Goal: Information Seeking & Learning: Learn about a topic

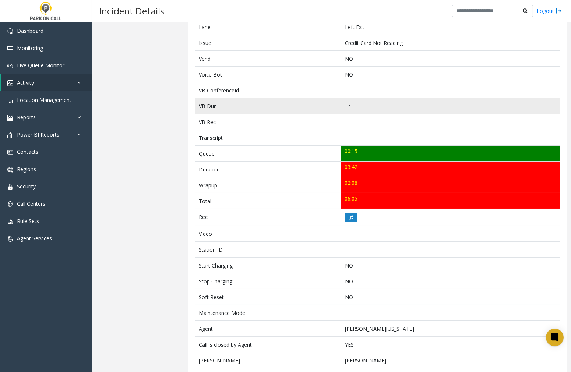
scroll to position [46, 0]
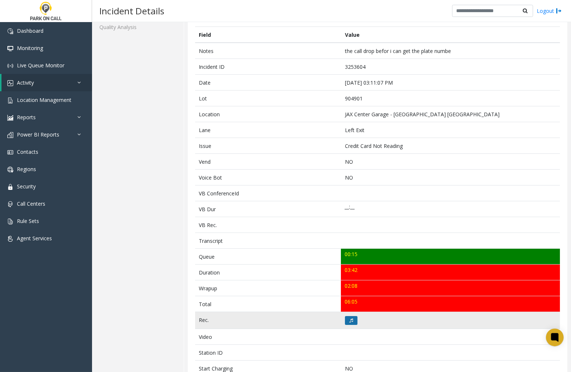
click at [350, 318] on icon at bounding box center [351, 320] width 4 height 4
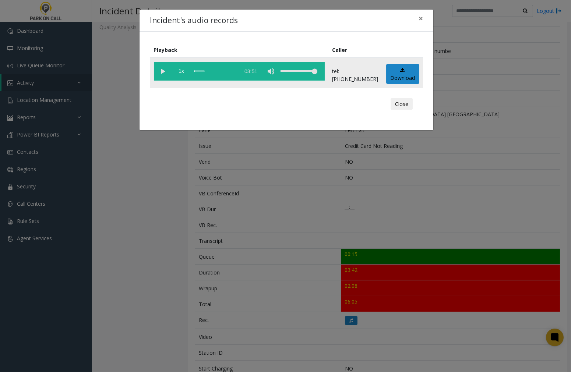
click at [163, 69] on vg-play-pause at bounding box center [163, 71] width 18 height 18
click at [423, 18] on button "×" at bounding box center [420, 19] width 15 height 18
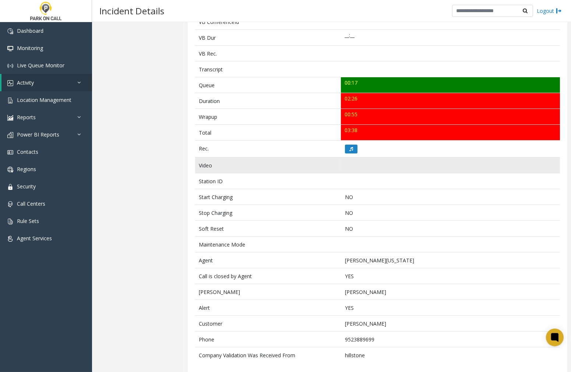
scroll to position [225, 0]
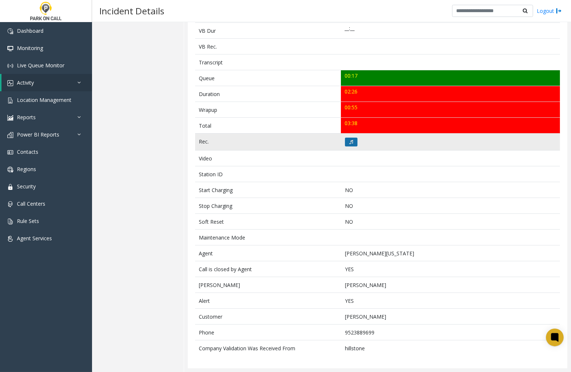
click at [349, 140] on icon at bounding box center [351, 142] width 4 height 4
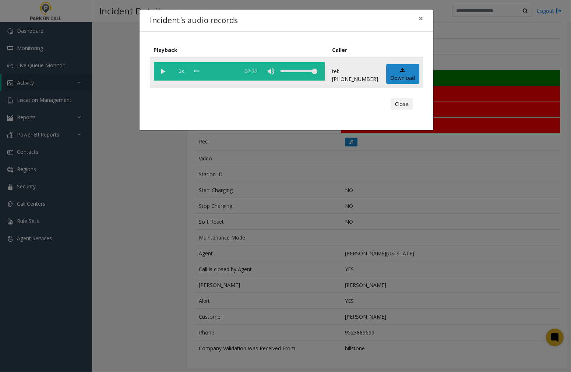
click at [160, 71] on vg-play-pause at bounding box center [163, 71] width 18 height 18
click at [198, 70] on div "scrub bar" at bounding box center [215, 71] width 42 height 18
click at [422, 20] on span "×" at bounding box center [420, 18] width 4 height 10
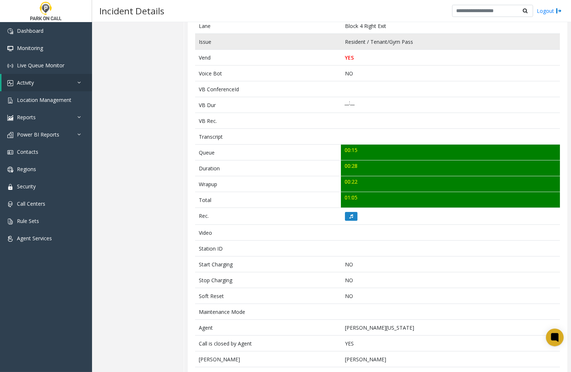
scroll to position [163, 0]
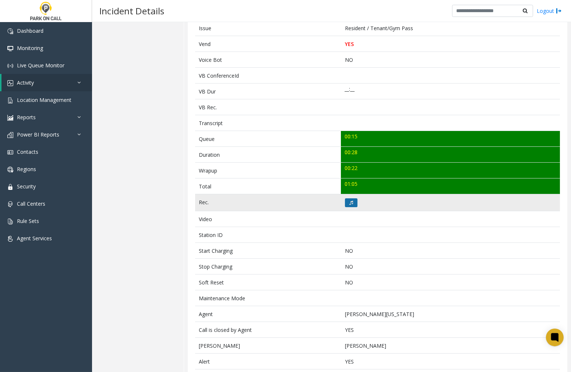
click at [345, 202] on button at bounding box center [351, 202] width 13 height 9
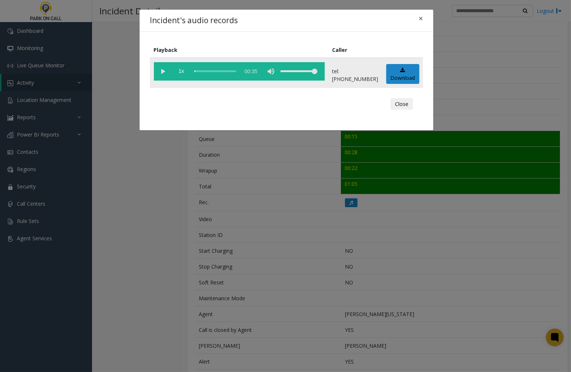
click at [164, 70] on vg-play-pause at bounding box center [163, 71] width 18 height 18
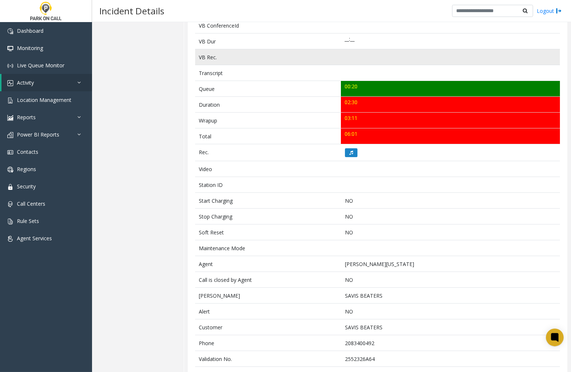
scroll to position [241, 0]
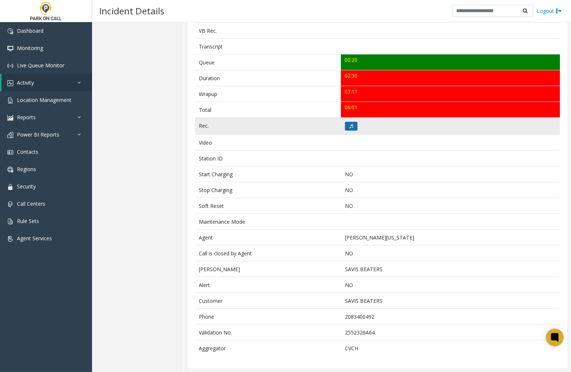
click at [345, 126] on button at bounding box center [351, 126] width 13 height 9
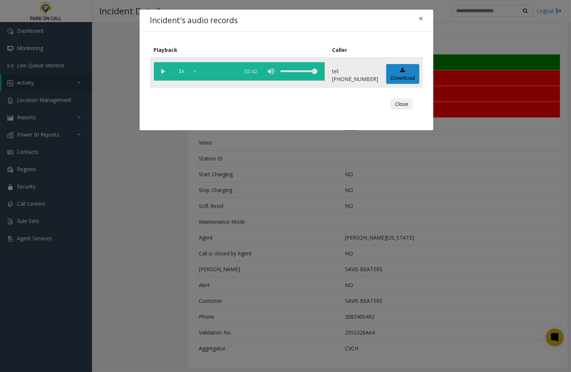
click at [163, 71] on vg-play-pause at bounding box center [163, 71] width 18 height 18
click at [423, 19] on span "×" at bounding box center [420, 18] width 4 height 10
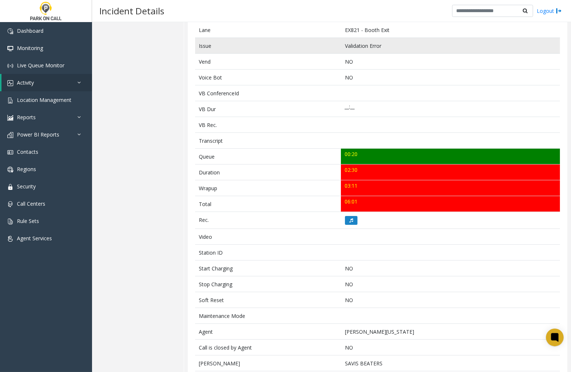
scroll to position [0, 0]
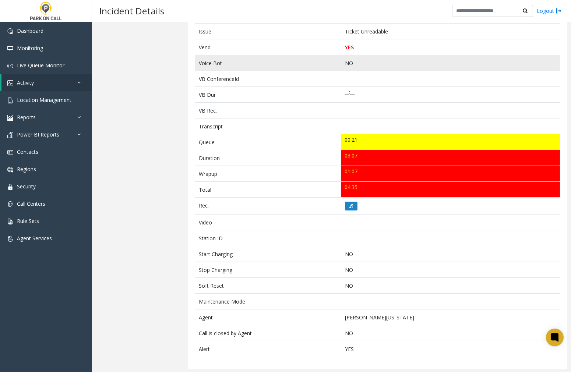
scroll to position [161, 0]
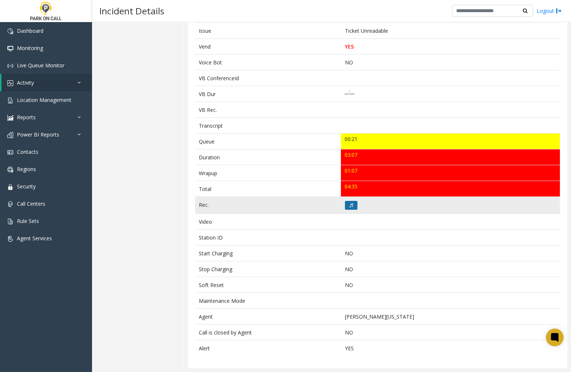
click at [353, 205] on button at bounding box center [351, 205] width 13 height 9
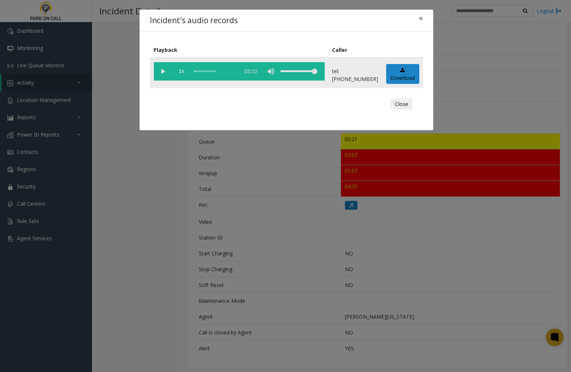
drag, startPoint x: 163, startPoint y: 72, endPoint x: 151, endPoint y: 76, distance: 12.8
click at [163, 72] on vg-play-pause at bounding box center [163, 71] width 18 height 18
click at [420, 18] on span "×" at bounding box center [420, 18] width 4 height 10
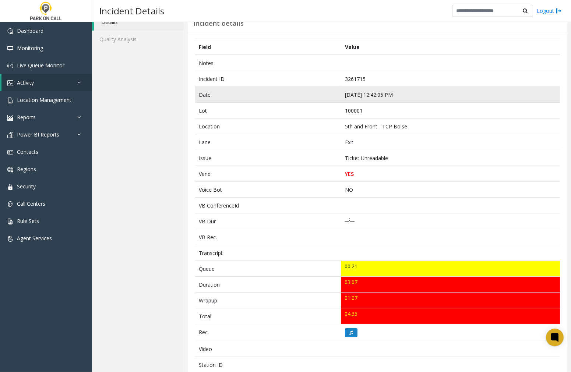
scroll to position [41, 0]
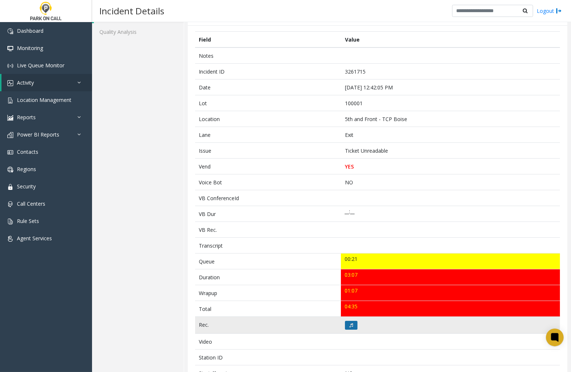
click at [349, 323] on icon at bounding box center [351, 325] width 4 height 4
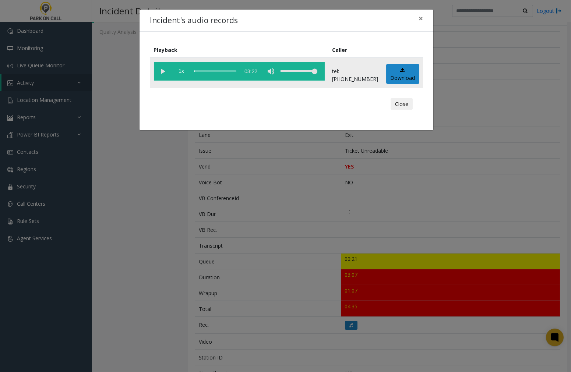
click at [159, 70] on vg-play-pause at bounding box center [163, 71] width 18 height 18
click at [422, 17] on span "×" at bounding box center [420, 18] width 4 height 10
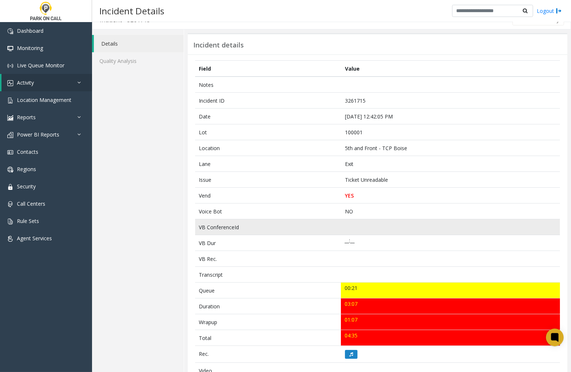
scroll to position [0, 0]
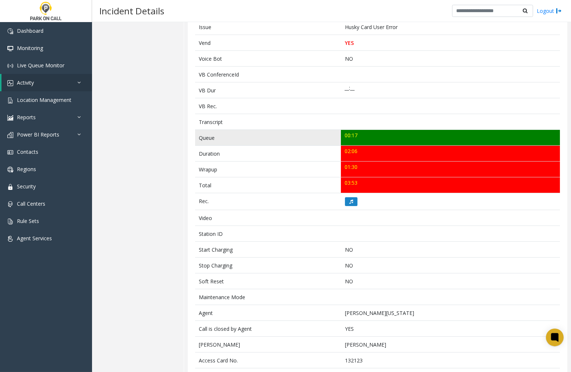
scroll to position [241, 0]
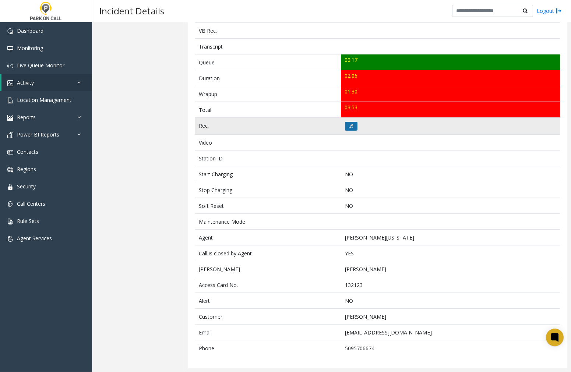
click at [350, 124] on icon at bounding box center [351, 126] width 4 height 4
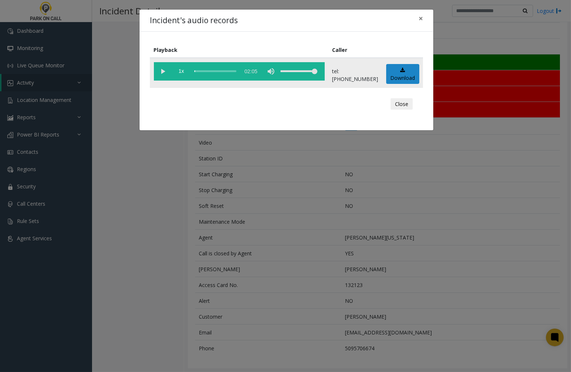
click at [161, 70] on vg-play-pause at bounding box center [163, 71] width 18 height 18
click at [418, 18] on span "×" at bounding box center [420, 18] width 4 height 10
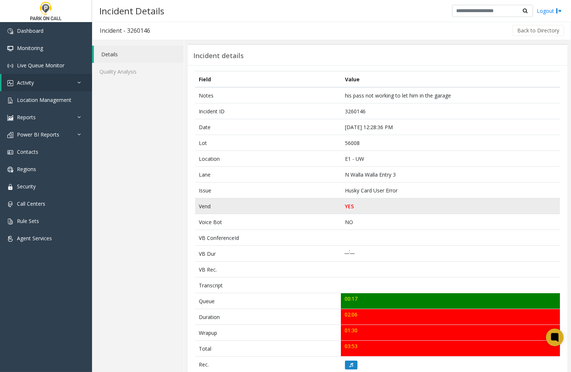
scroll to position [0, 0]
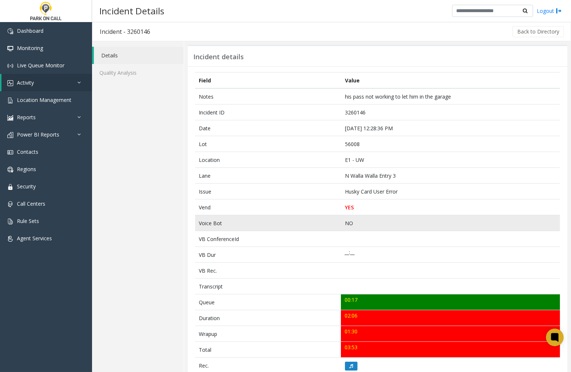
click at [490, 216] on td "NO" at bounding box center [450, 223] width 219 height 16
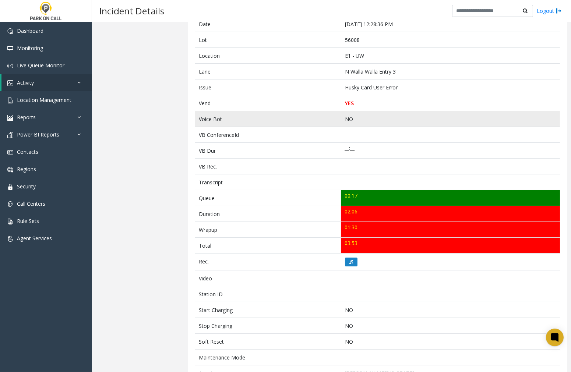
scroll to position [241, 0]
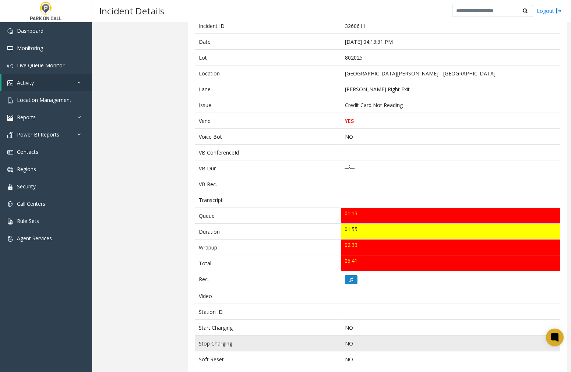
scroll to position [46, 0]
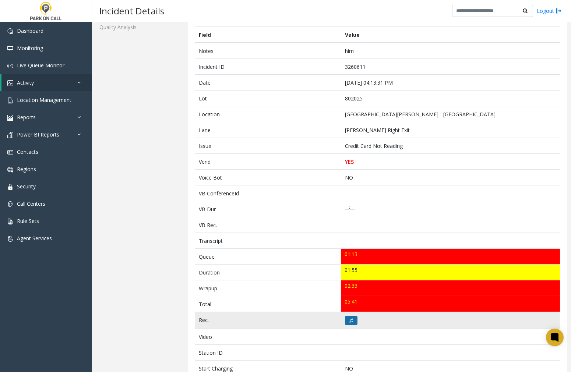
click at [351, 319] on button at bounding box center [351, 320] width 13 height 9
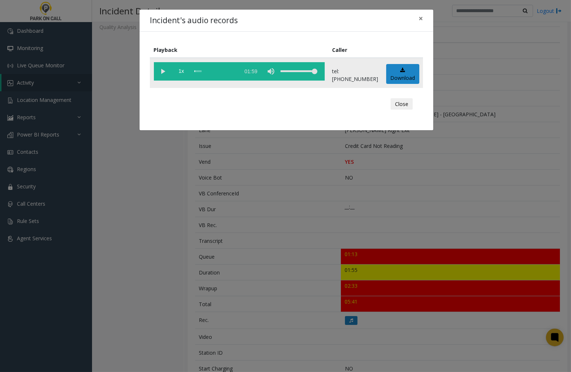
click at [163, 70] on vg-play-pause at bounding box center [163, 71] width 18 height 18
click at [420, 17] on span "×" at bounding box center [420, 18] width 4 height 10
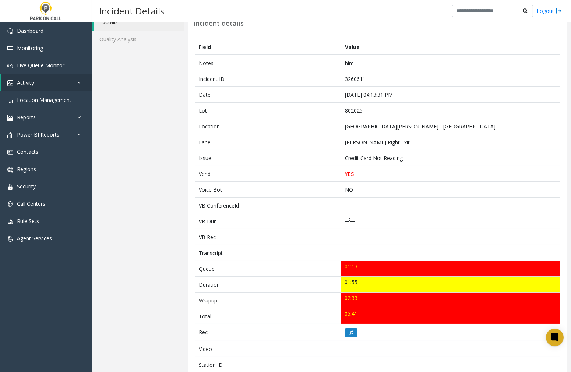
scroll to position [41, 0]
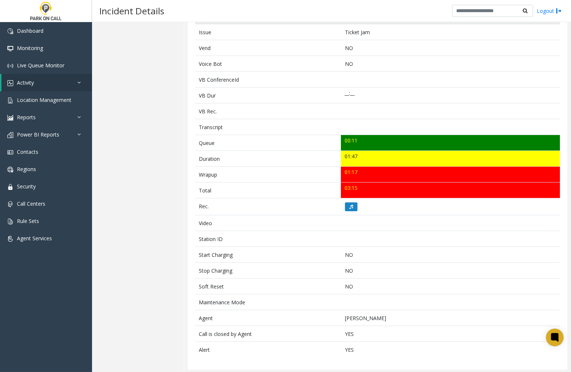
scroll to position [161, 0]
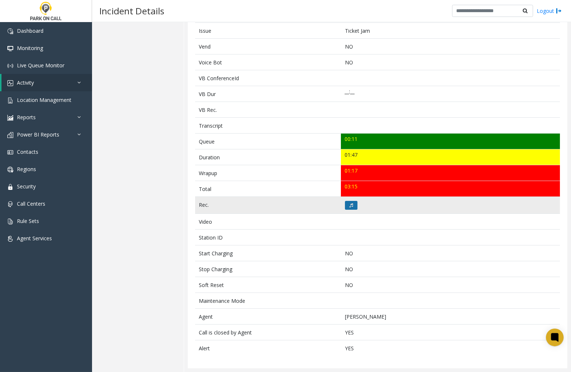
click at [345, 206] on button at bounding box center [351, 205] width 13 height 9
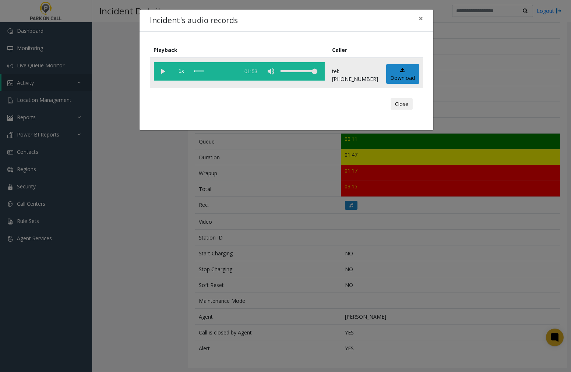
click at [160, 71] on vg-play-pause at bounding box center [163, 71] width 18 height 18
click at [420, 17] on span "×" at bounding box center [420, 18] width 4 height 10
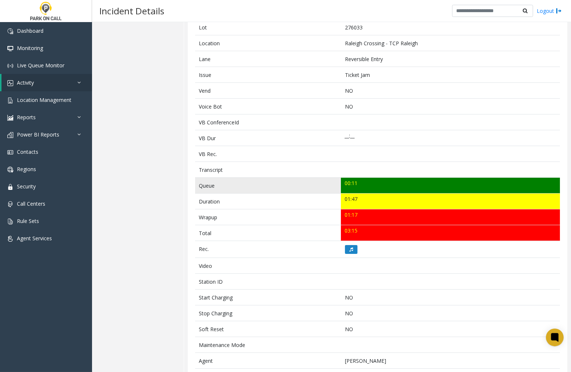
scroll to position [39, 0]
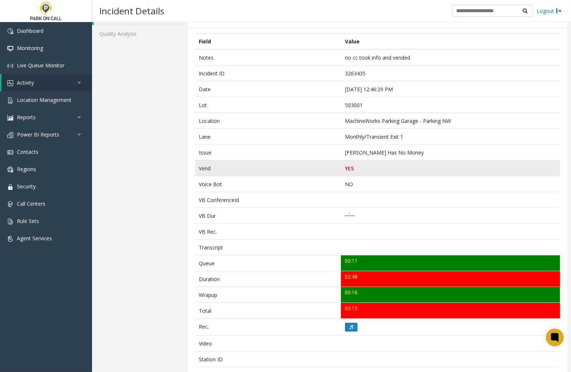
scroll to position [52, 0]
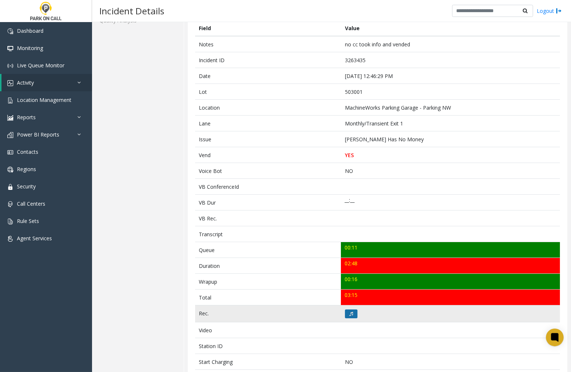
click at [345, 314] on button at bounding box center [351, 314] width 13 height 9
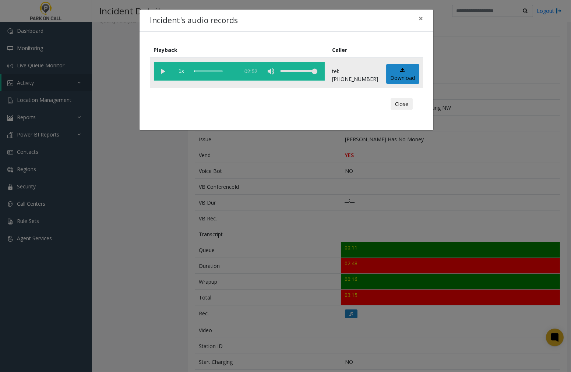
click at [162, 70] on vg-play-pause at bounding box center [163, 71] width 18 height 18
click at [165, 67] on vg-play-pause at bounding box center [163, 71] width 18 height 18
click at [160, 68] on vg-play-pause at bounding box center [163, 71] width 18 height 18
click at [420, 17] on span "×" at bounding box center [420, 18] width 4 height 10
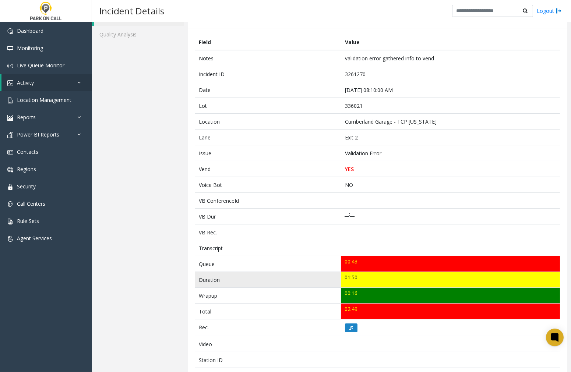
scroll to position [46, 0]
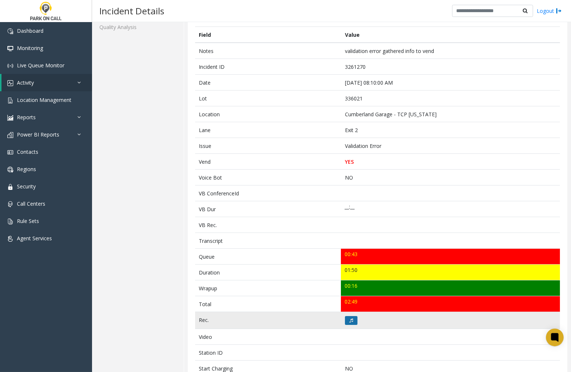
click at [349, 320] on icon at bounding box center [351, 320] width 4 height 4
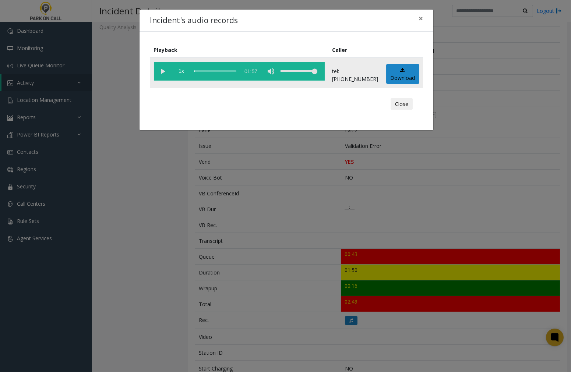
click at [161, 71] on vg-play-pause at bounding box center [163, 71] width 18 height 18
click at [421, 19] on span "×" at bounding box center [420, 18] width 4 height 10
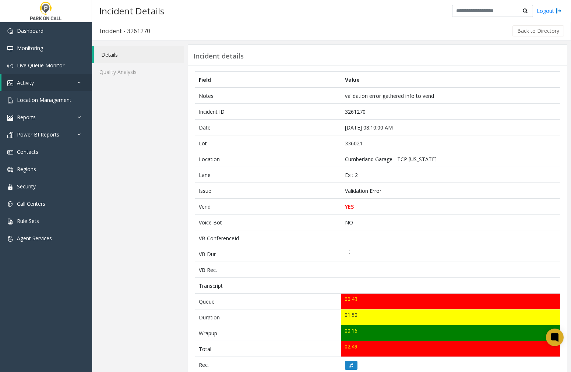
scroll to position [0, 0]
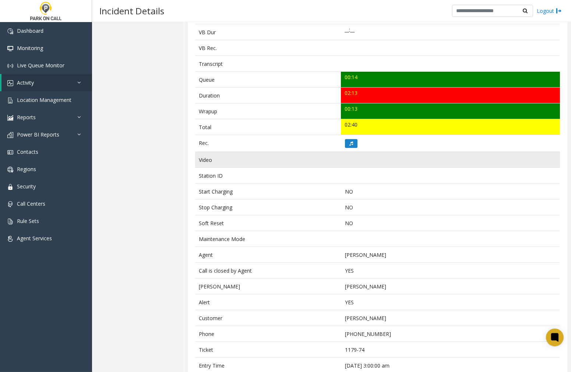
scroll to position [241, 0]
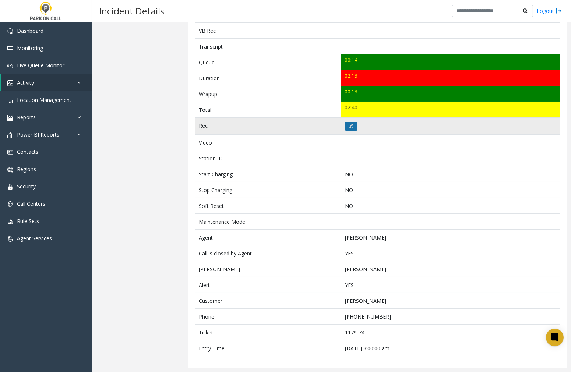
click at [352, 124] on button at bounding box center [351, 126] width 13 height 9
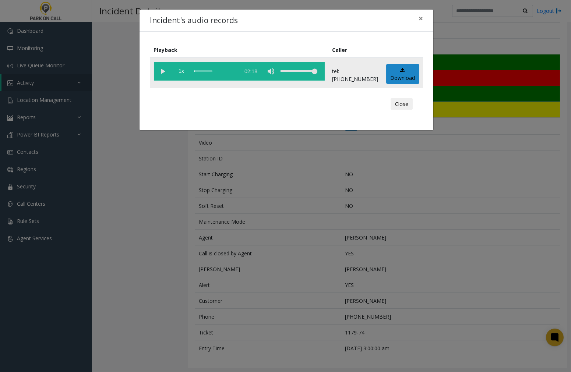
click at [163, 71] on vg-play-pause at bounding box center [163, 71] width 18 height 18
drag, startPoint x: 420, startPoint y: 20, endPoint x: 420, endPoint y: 45, distance: 24.7
click at [420, 20] on span "×" at bounding box center [420, 18] width 4 height 10
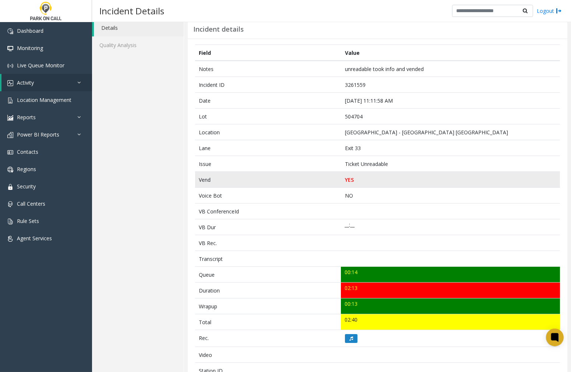
scroll to position [41, 0]
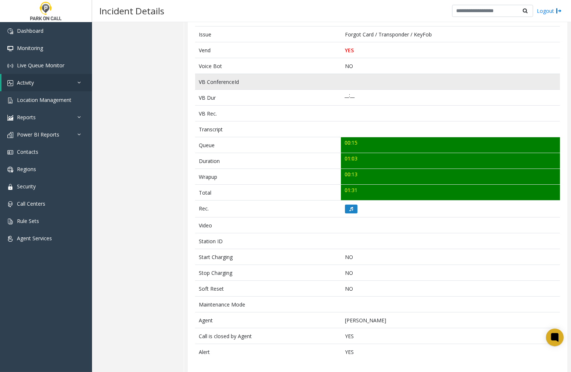
scroll to position [161, 0]
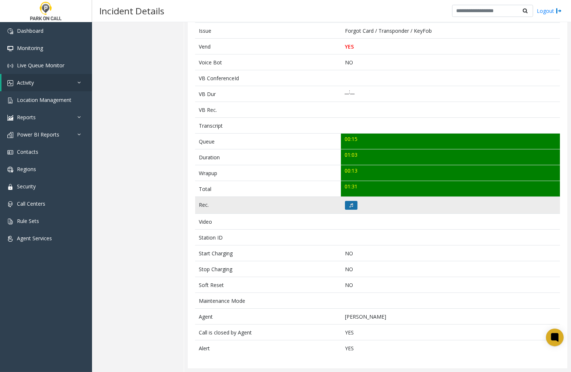
click at [346, 205] on button at bounding box center [351, 205] width 13 height 9
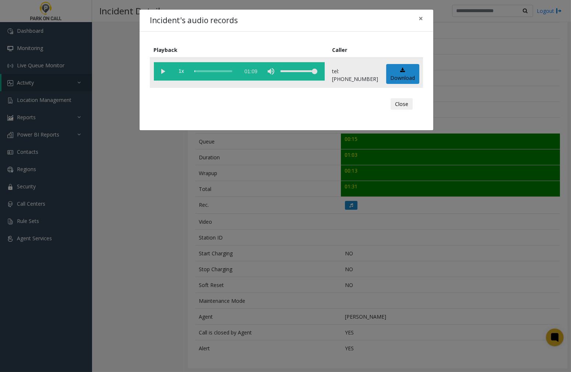
click at [162, 70] on vg-play-pause at bounding box center [163, 71] width 18 height 18
click at [421, 19] on span "×" at bounding box center [420, 18] width 4 height 10
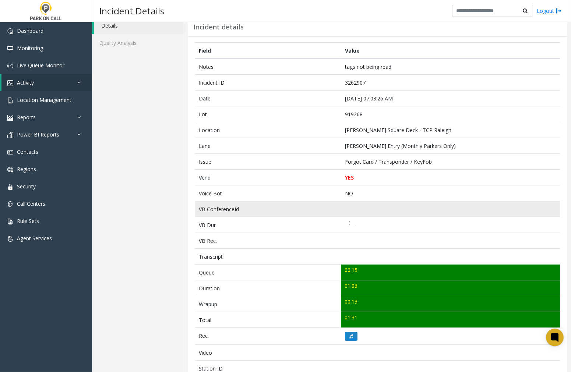
scroll to position [41, 0]
